Goal: Task Accomplishment & Management: Use online tool/utility

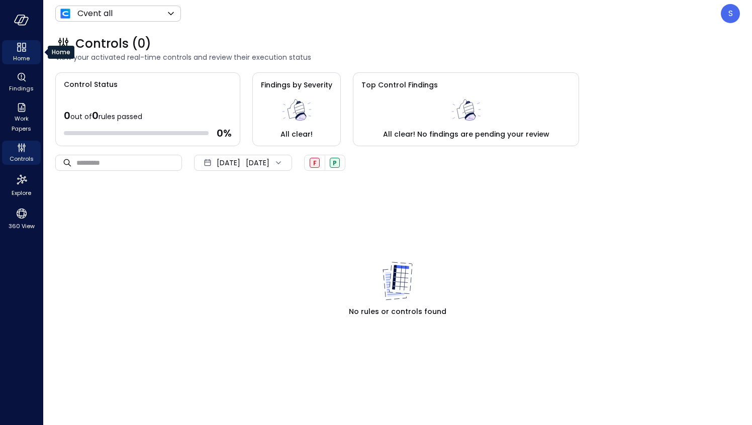
click at [21, 51] on icon "Home" at bounding box center [22, 47] width 12 height 12
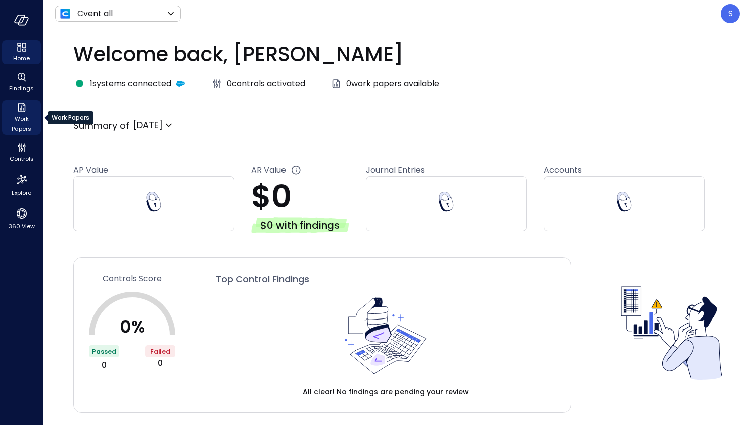
click at [11, 113] on div "Work Papers" at bounding box center [21, 118] width 39 height 34
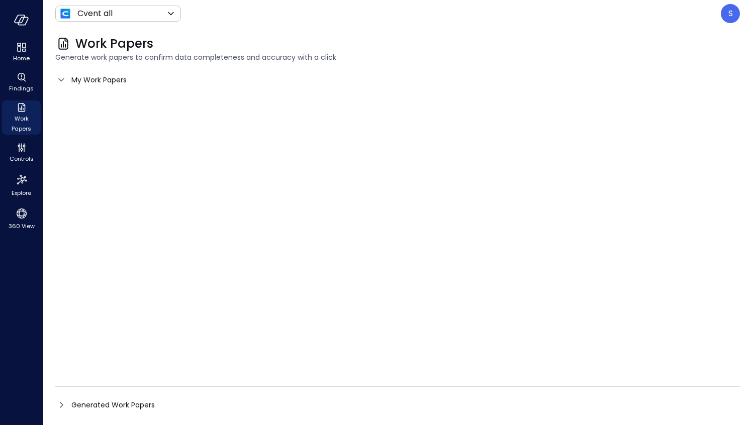
click at [60, 78] on icon at bounding box center [61, 80] width 12 height 12
click at [24, 50] on icon "Home" at bounding box center [22, 47] width 12 height 12
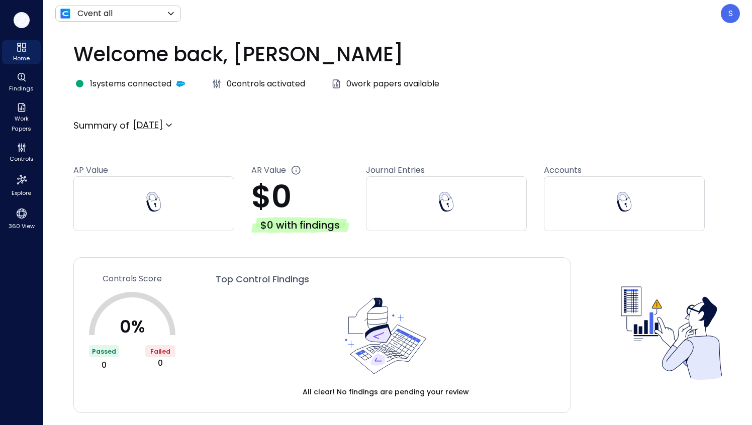
click at [21, 23] on icon "button" at bounding box center [21, 20] width 15 height 11
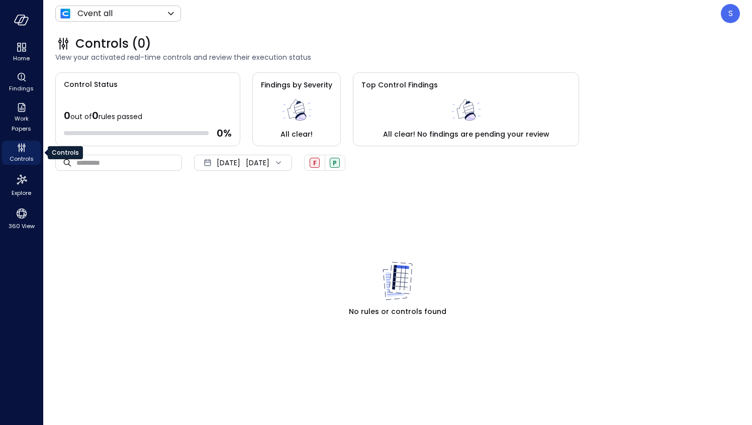
click at [21, 147] on icon "Controls" at bounding box center [21, 146] width 1 height 6
click at [25, 50] on icon "Home" at bounding box center [22, 47] width 12 height 12
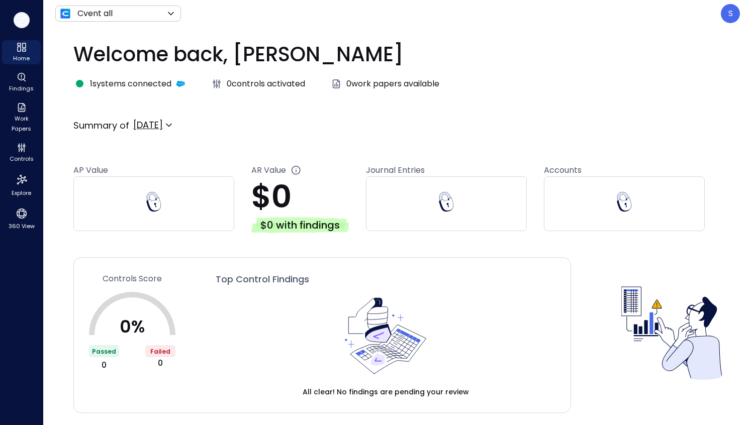
click at [23, 20] on icon "button" at bounding box center [20, 19] width 10 height 8
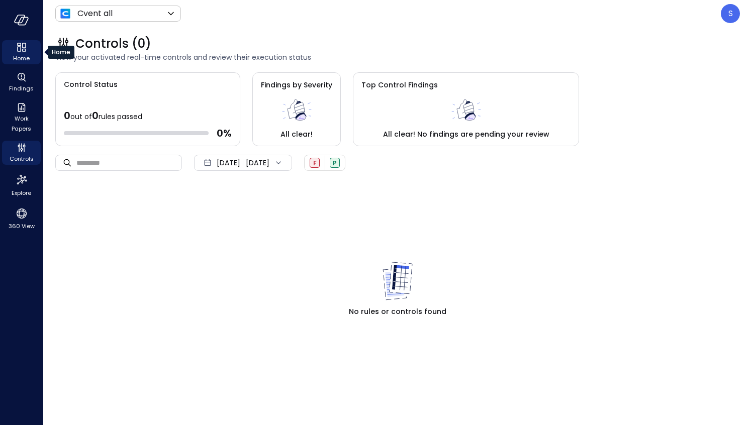
click at [18, 45] on icon "Home" at bounding box center [19, 44] width 4 height 3
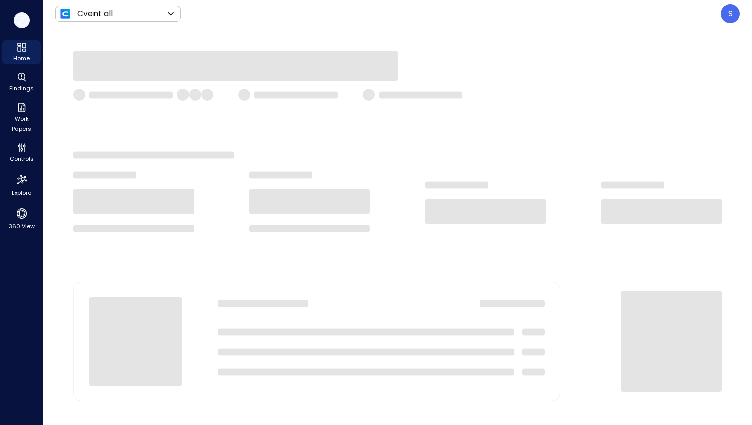
click at [18, 19] on icon "button" at bounding box center [21, 20] width 15 height 11
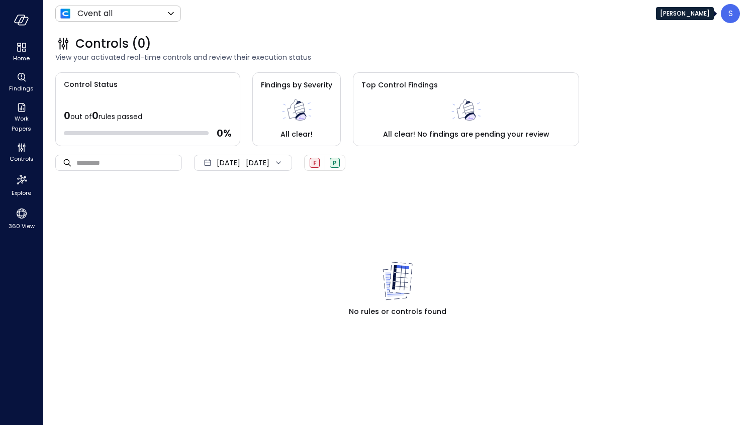
click at [737, 15] on div "S" at bounding box center [730, 13] width 19 height 19
click at [17, 48] on div at bounding box center [376, 212] width 752 height 425
click at [22, 51] on icon "Home" at bounding box center [24, 50] width 4 height 3
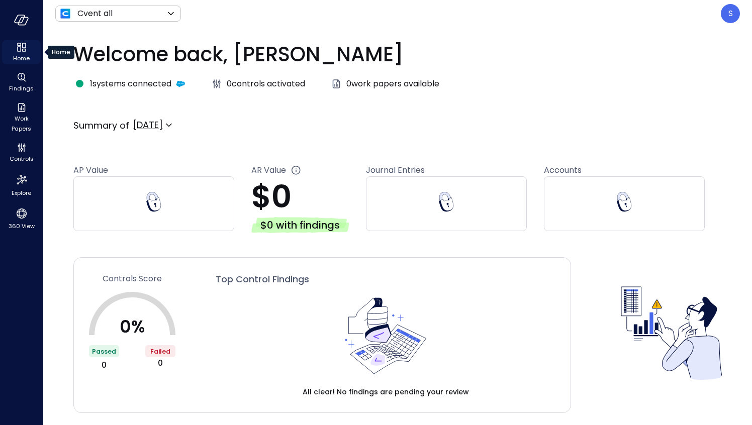
click at [26, 54] on span "Home" at bounding box center [21, 58] width 17 height 10
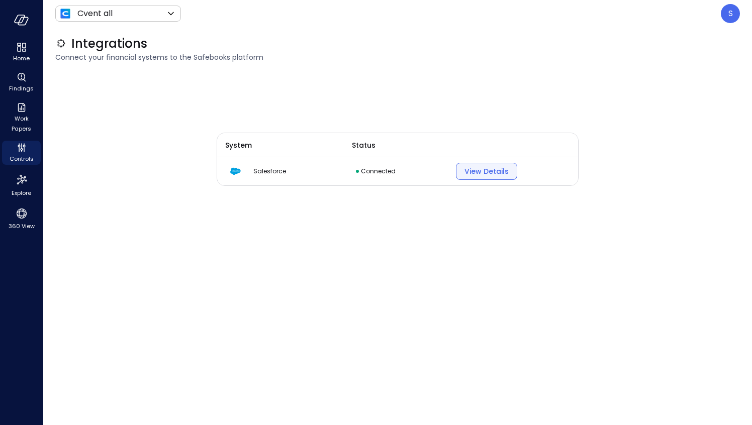
click at [477, 171] on div "View Details" at bounding box center [486, 171] width 44 height 13
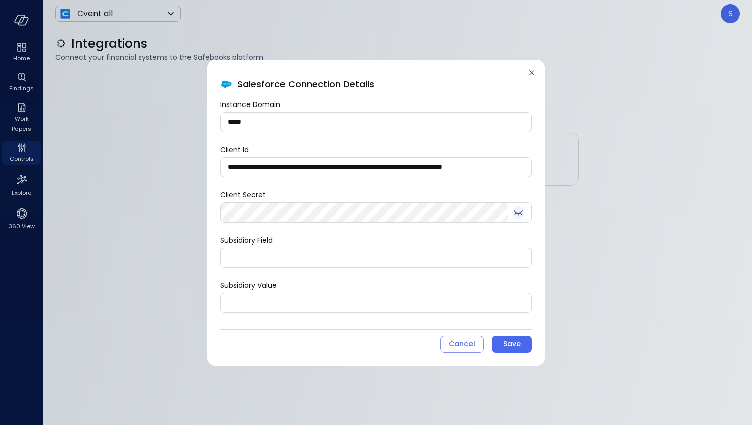
click at [518, 211] on icon "toggle password visibility" at bounding box center [518, 213] width 12 height 12
click at [274, 123] on input "*****" at bounding box center [376, 122] width 311 height 19
click at [532, 73] on icon at bounding box center [531, 72] width 5 height 5
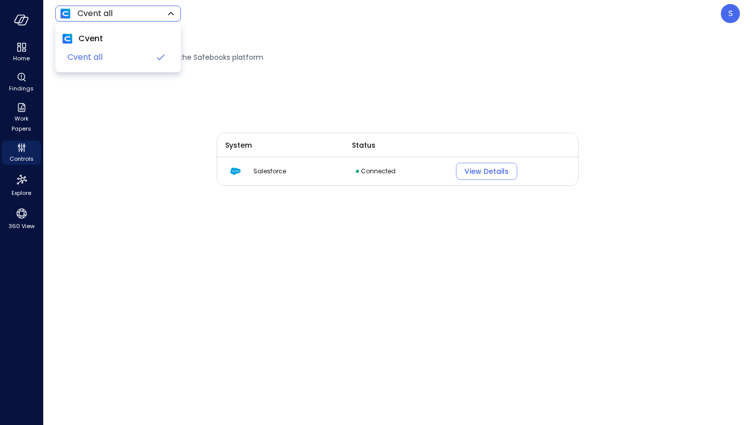
click at [134, 11] on body "Home Findings Work Papers Controls Explore 360 View Cvent all ******* ​ S Integ…" at bounding box center [376, 212] width 752 height 425
drag, startPoint x: 377, startPoint y: 33, endPoint x: 479, endPoint y: 22, distance: 102.6
click at [377, 32] on div at bounding box center [376, 212] width 752 height 425
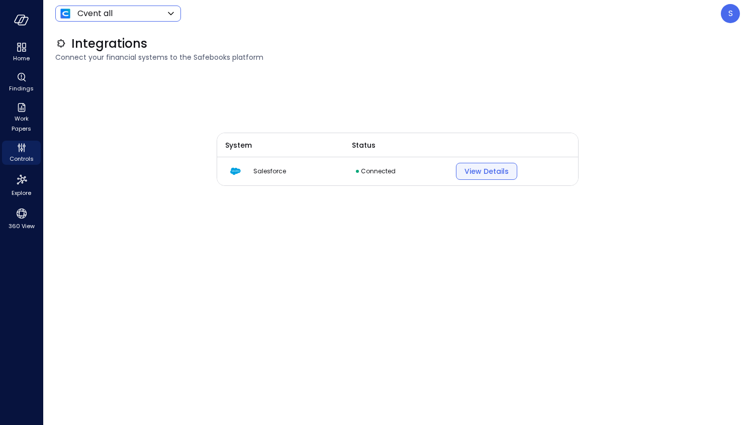
click at [487, 170] on div "View Details" at bounding box center [486, 171] width 44 height 13
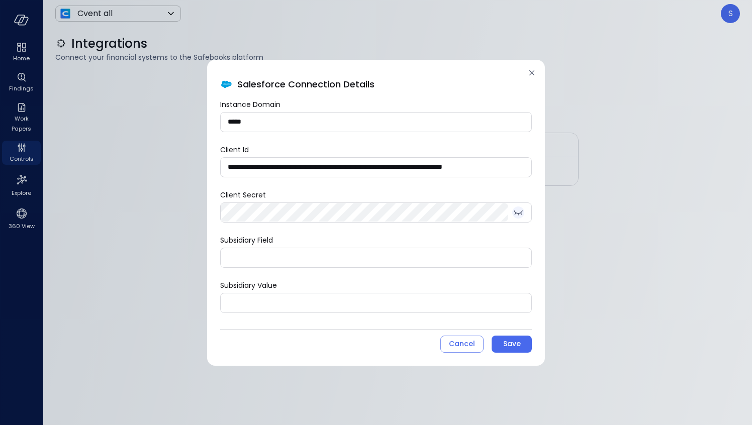
click at [517, 213] on icon "toggle password visibility" at bounding box center [518, 212] width 9 height 5
click at [530, 70] on icon at bounding box center [532, 73] width 10 height 10
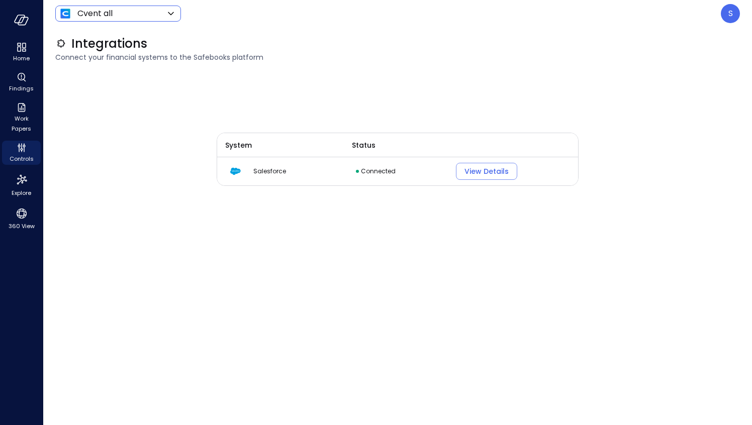
click at [113, 12] on body "Home Findings Work Papers Controls Explore 360 View Cvent all ******* ​ S Integ…" at bounding box center [376, 212] width 752 height 425
click at [327, 46] on div at bounding box center [376, 212] width 752 height 425
click at [21, 46] on icon "Home" at bounding box center [22, 47] width 12 height 12
